Goal: Task Accomplishment & Management: Manage account settings

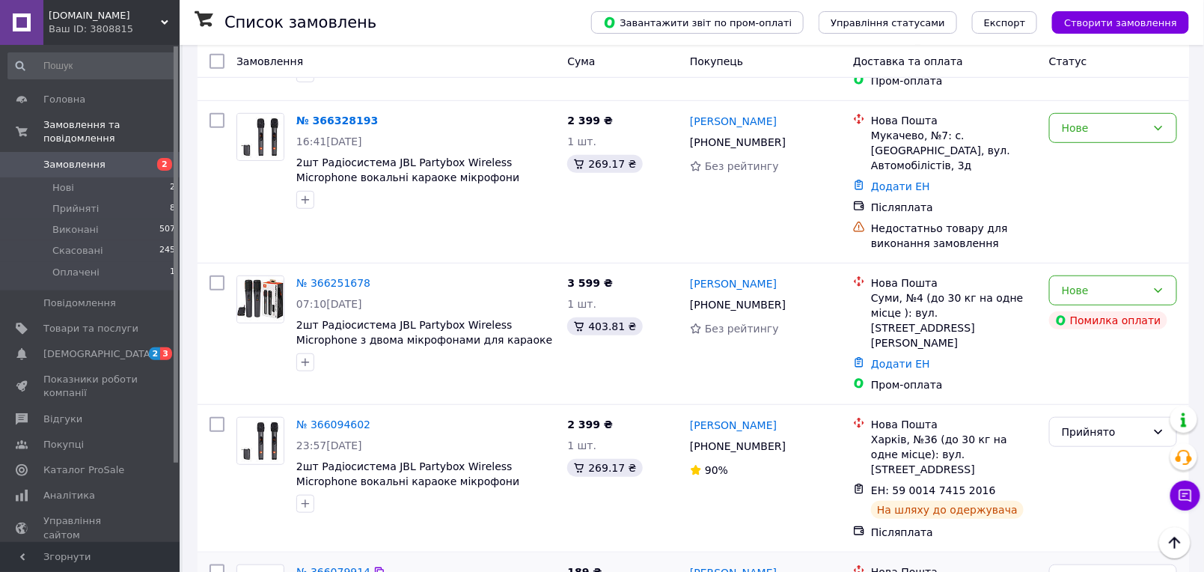
scroll to position [249, 0]
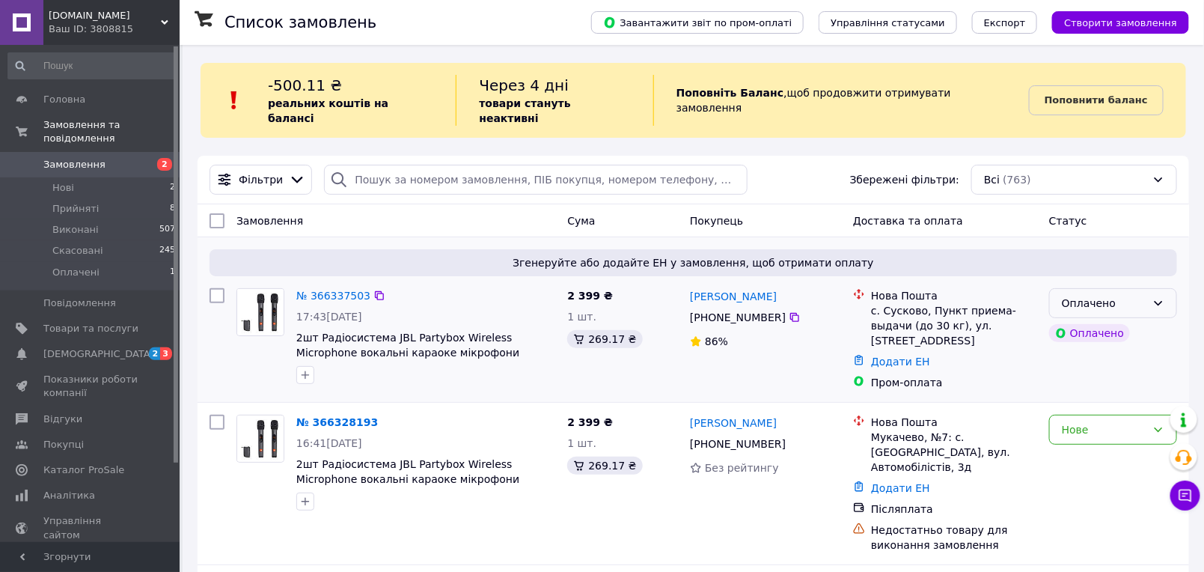
click at [1158, 297] on icon at bounding box center [1158, 303] width 12 height 12
click at [1087, 314] on li "Прийнято" at bounding box center [1113, 319] width 126 height 27
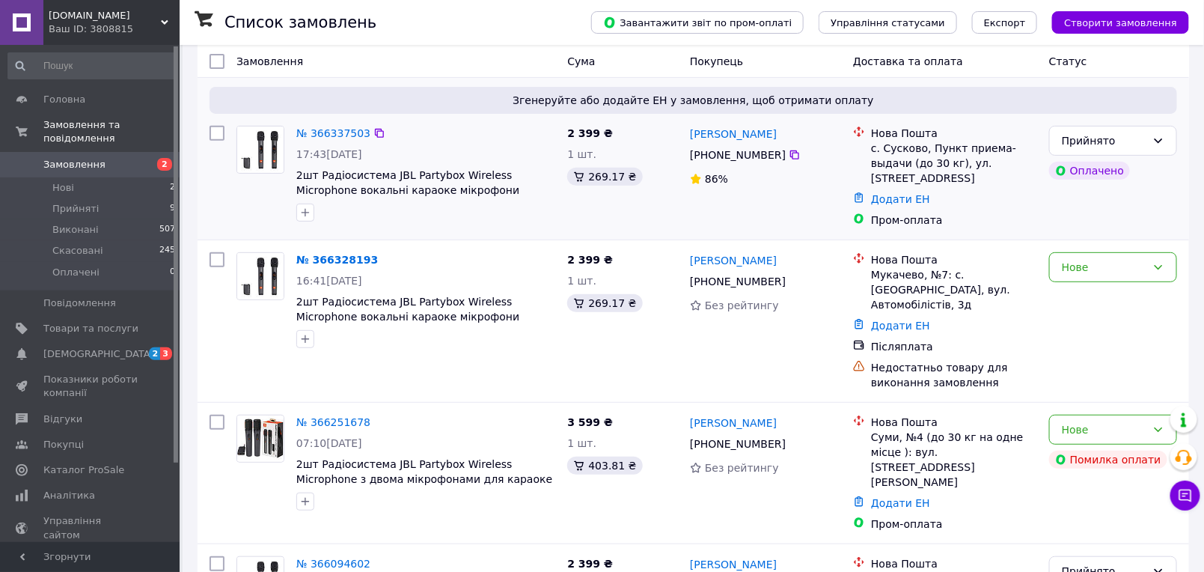
scroll to position [166, 0]
